Goal: Information Seeking & Learning: Compare options

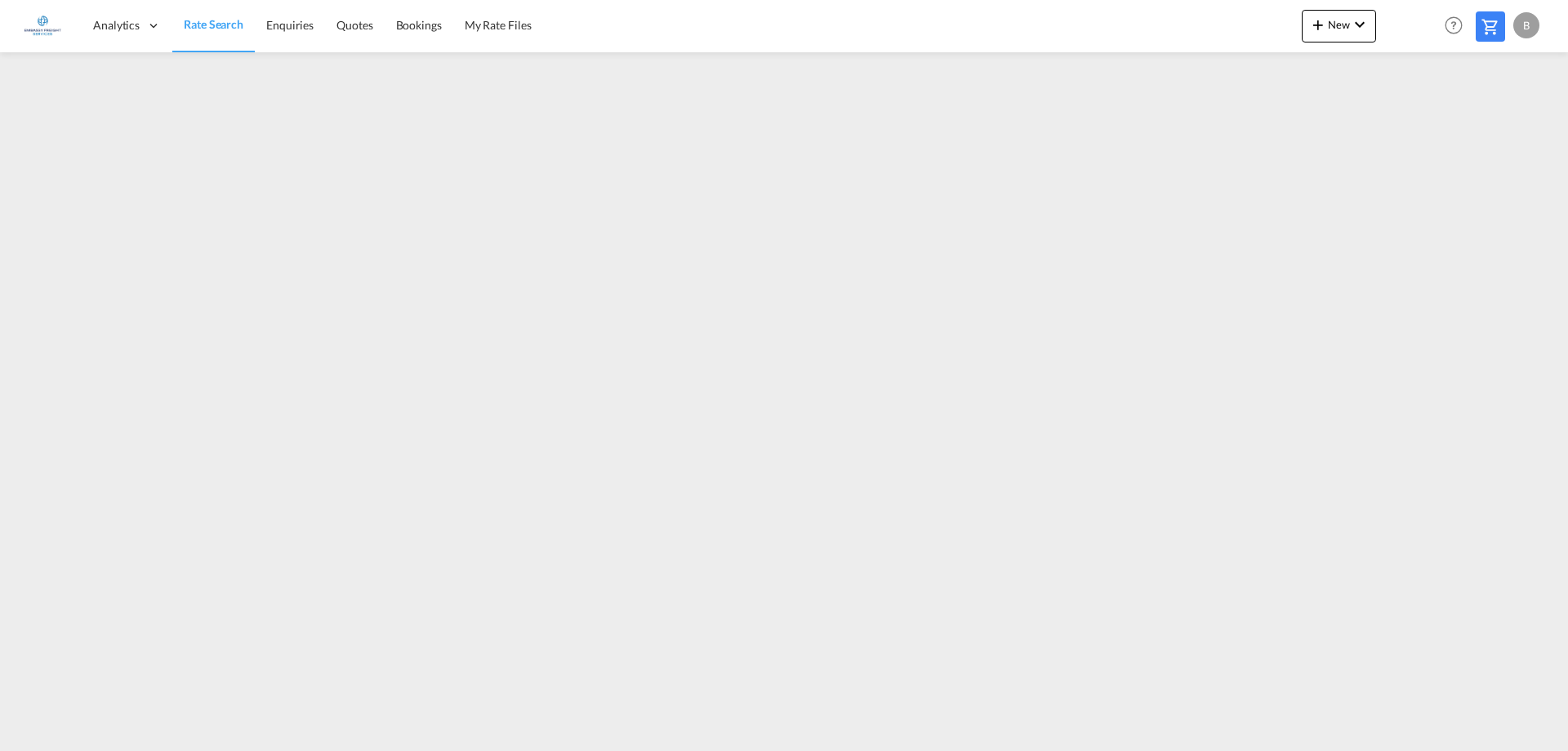
click at [210, 25] on span "Rate Search" at bounding box center [213, 24] width 59 height 14
